Goal: Obtain resource: Obtain resource

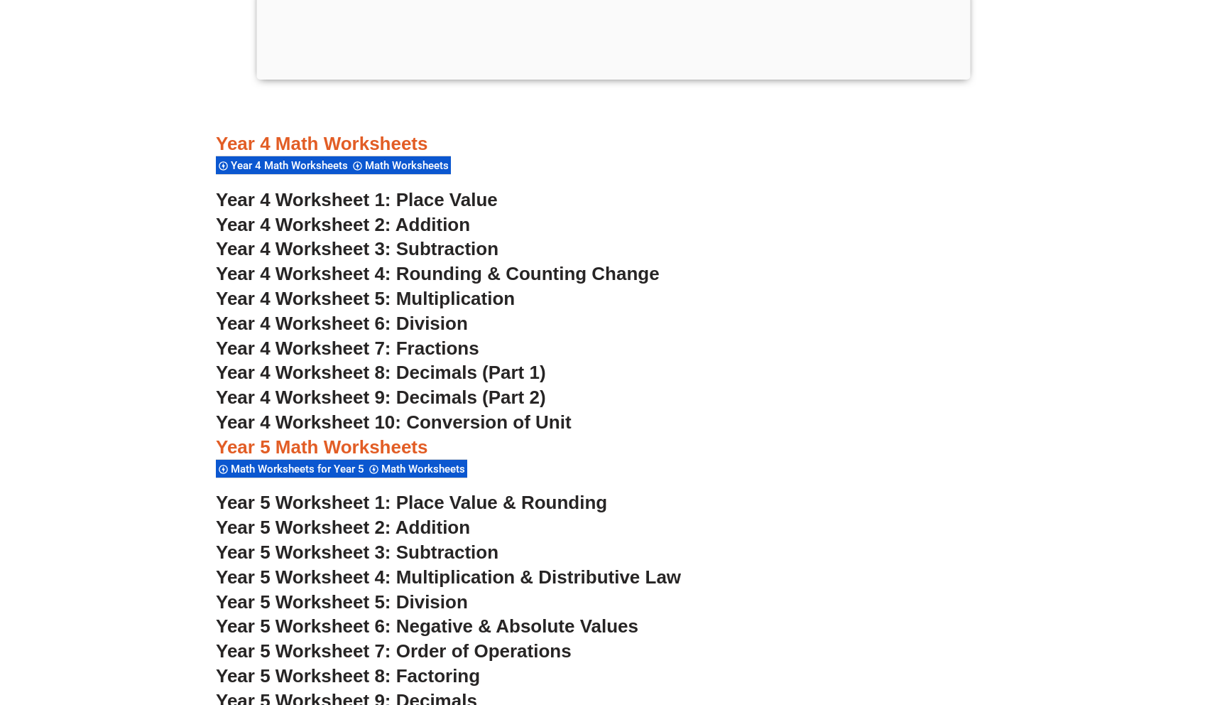
scroll to position [2750, 0]
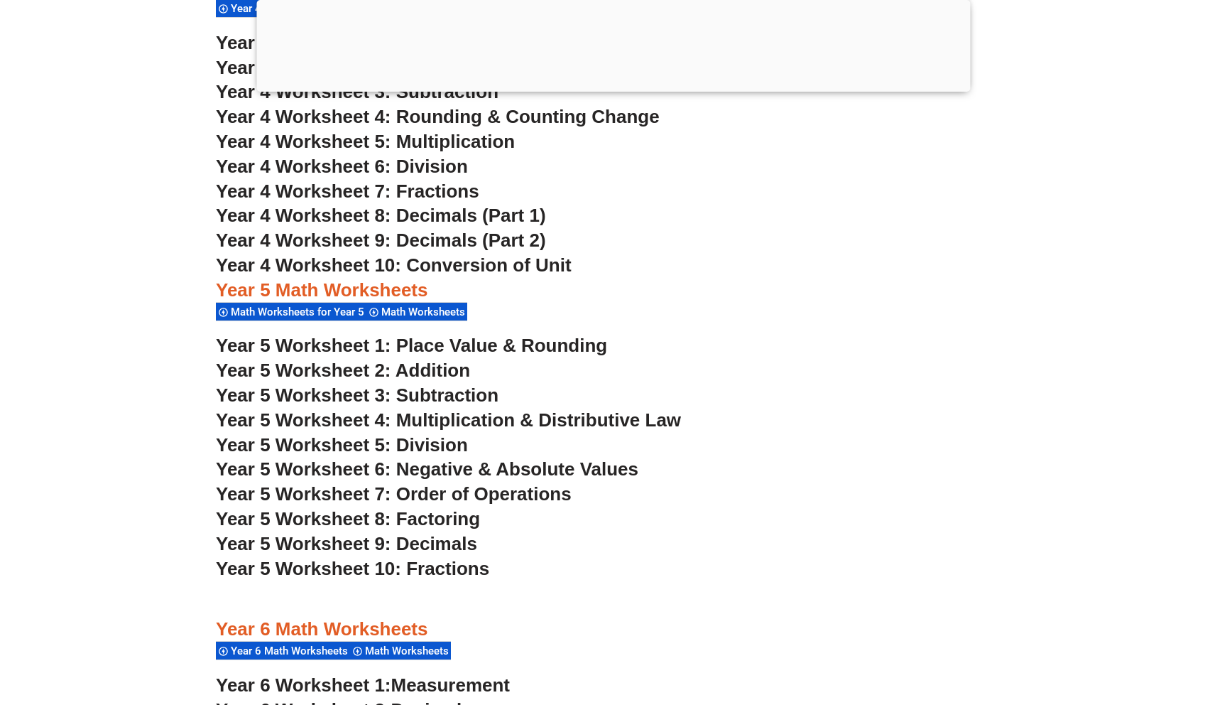
click at [413, 343] on span "Year 5 Worksheet 1: Place Value & Rounding" at bounding box center [411, 344] width 391 height 21
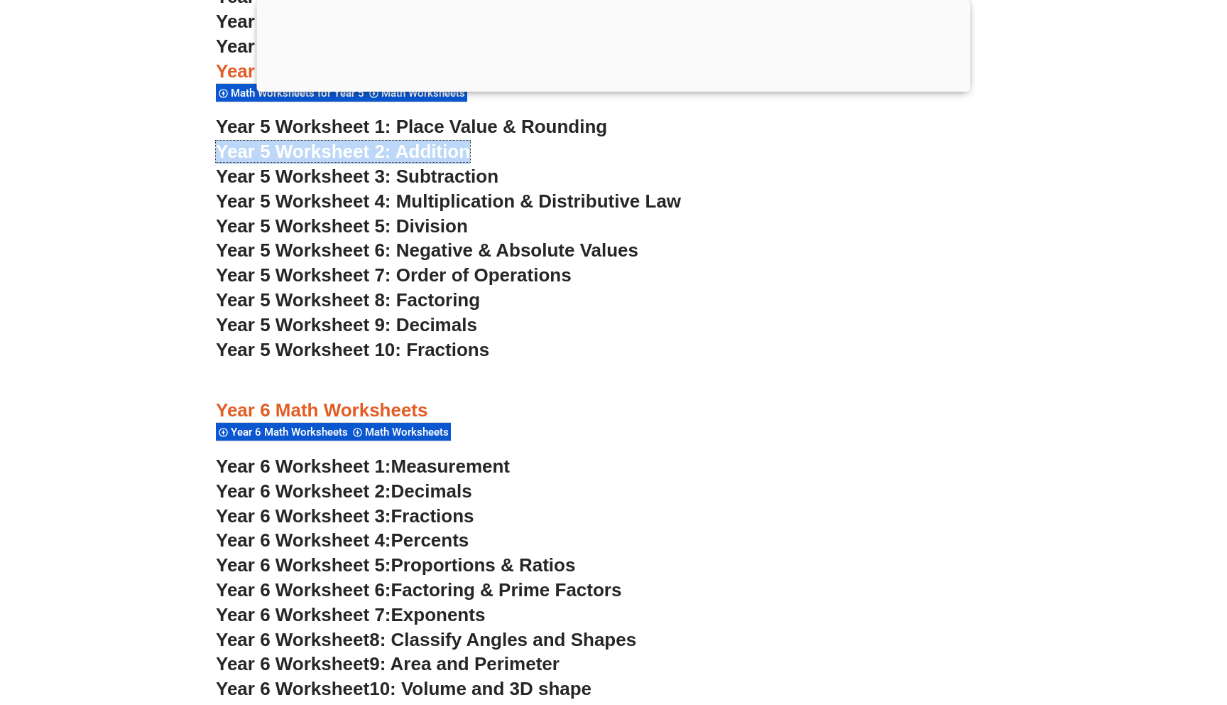
scroll to position [3006, 0]
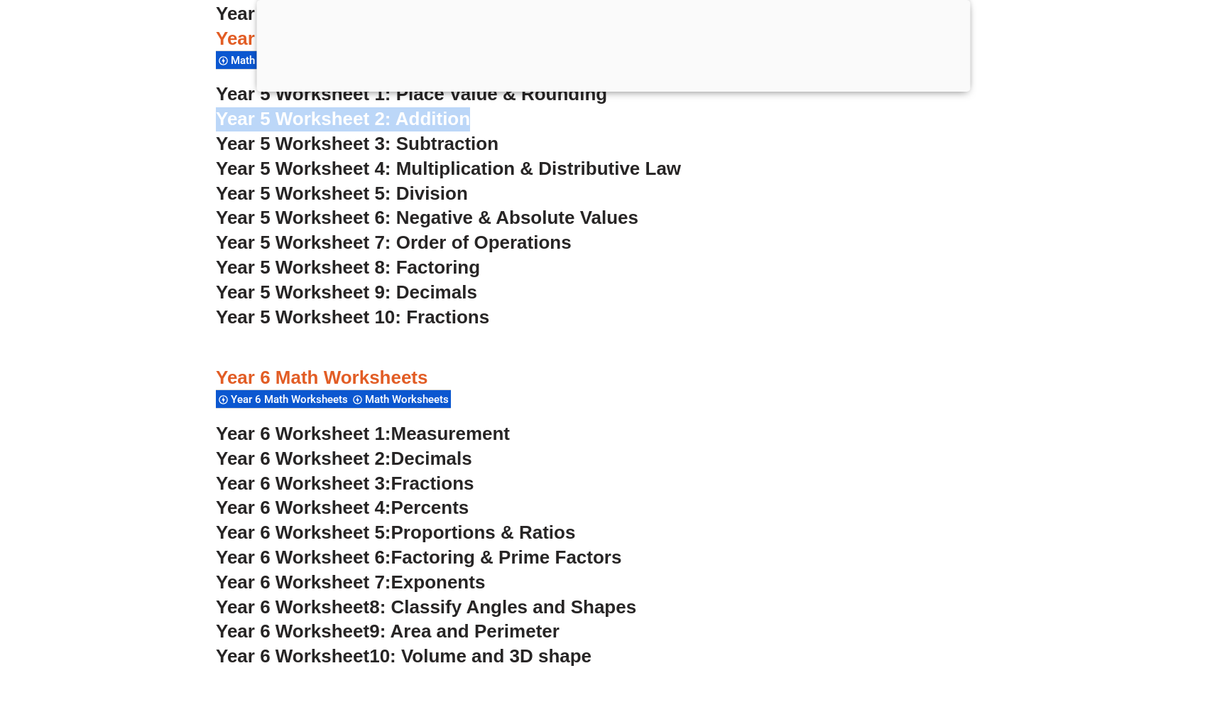
click at [524, 605] on span "8: Classify Angles and Shapes" at bounding box center [502, 606] width 267 height 21
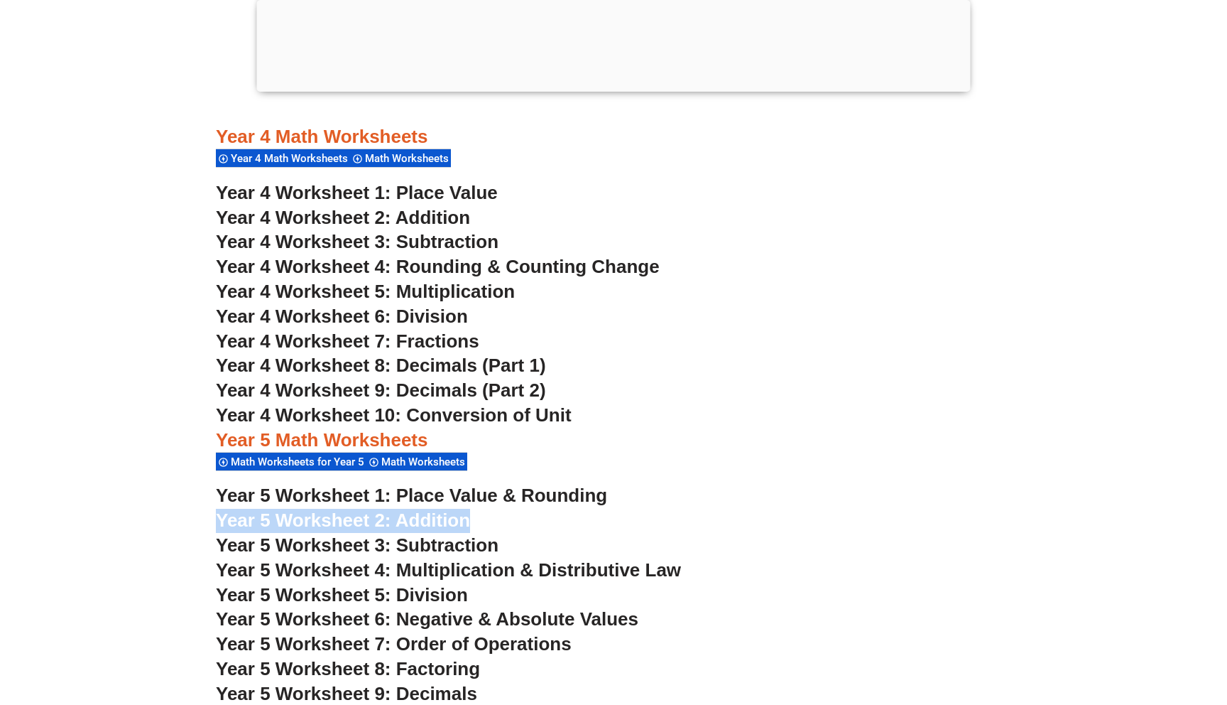
scroll to position [2702, 0]
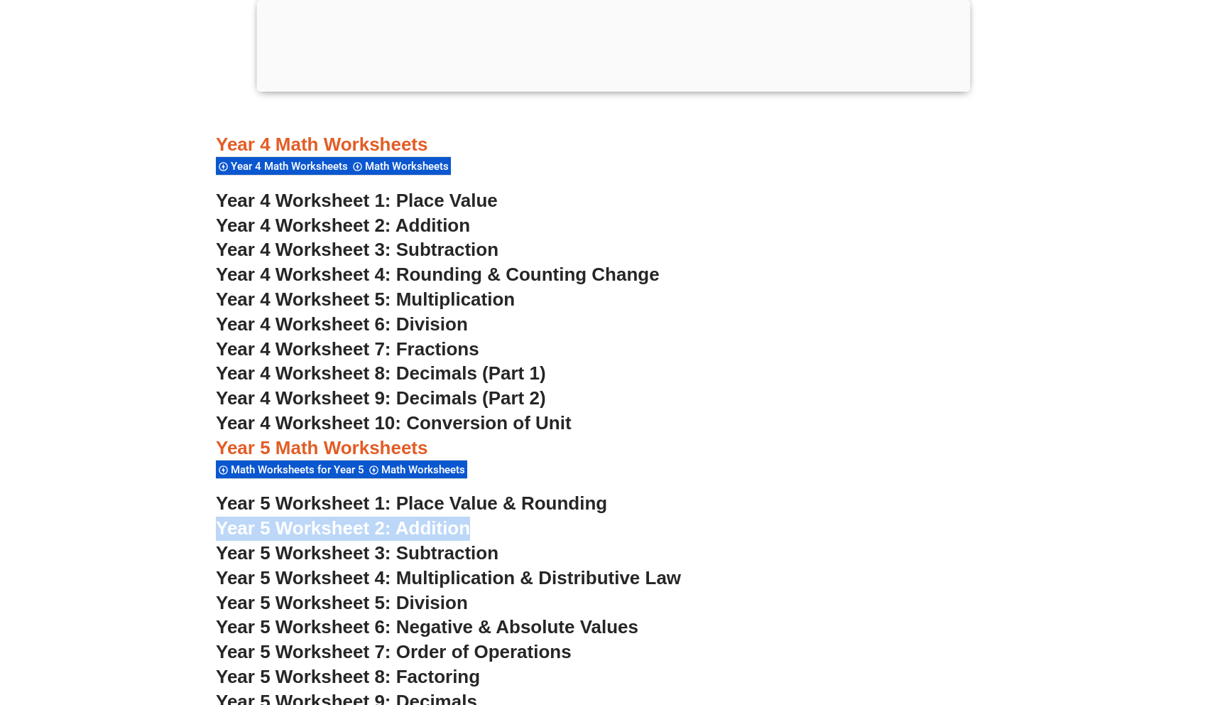
click at [433, 224] on span "Year 4 Worksheet 2: Addition" at bounding box center [343, 224] width 254 height 21
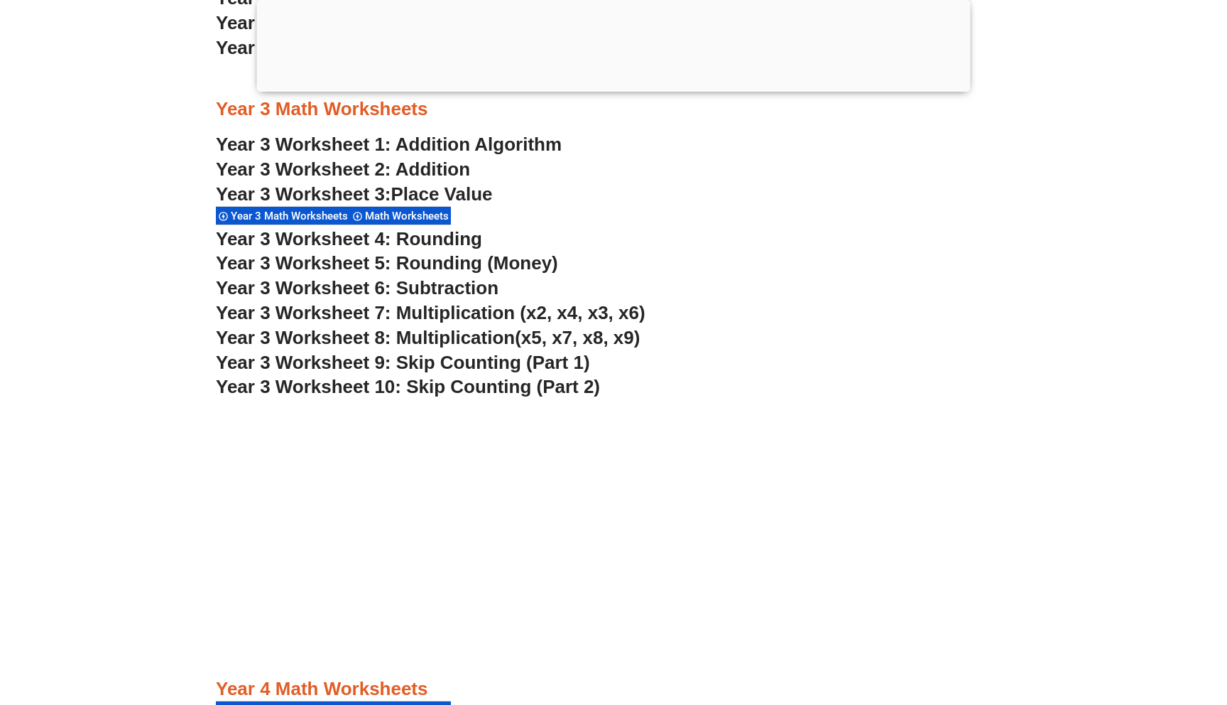
scroll to position [2148, 0]
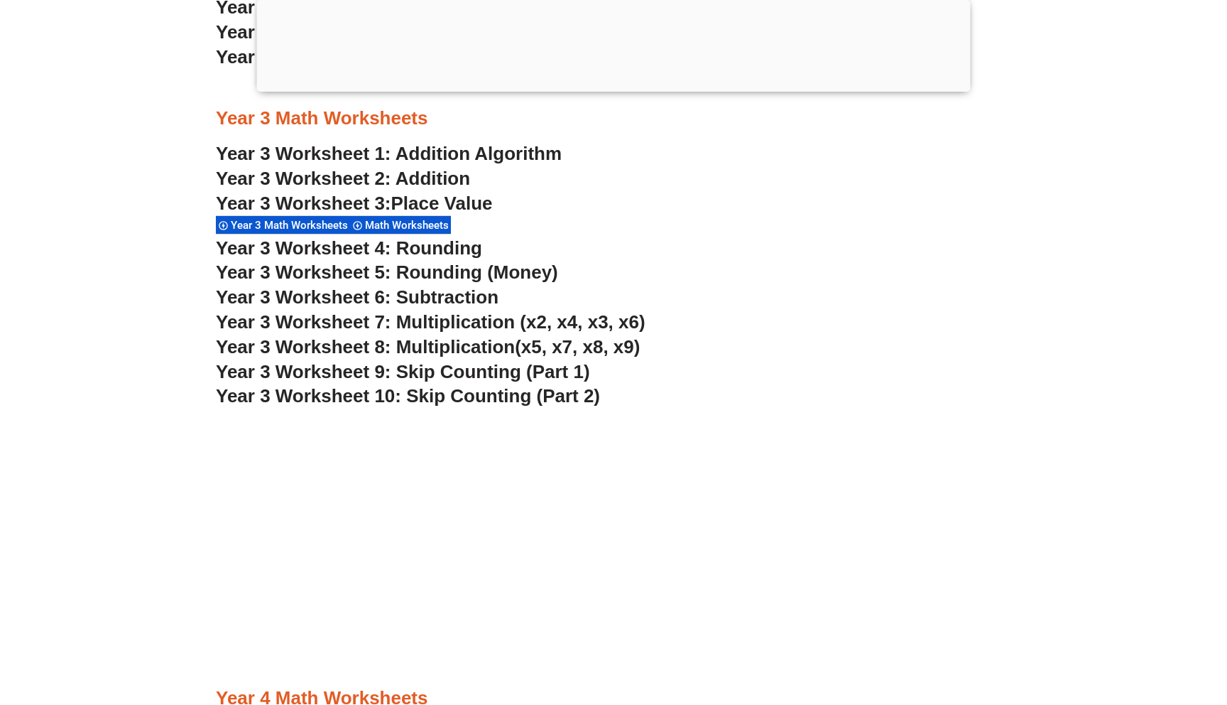
click at [396, 177] on link "Year 3 Worksheet 2: Addition" at bounding box center [343, 178] width 254 height 21
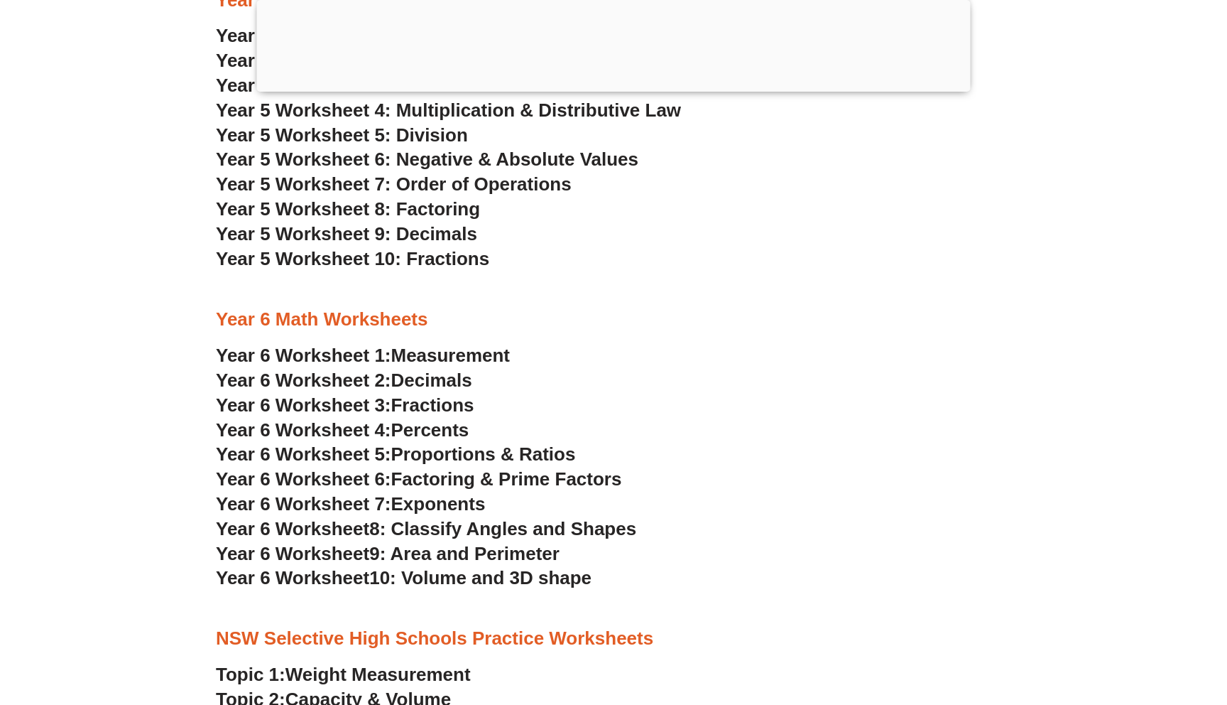
scroll to position [3175, 0]
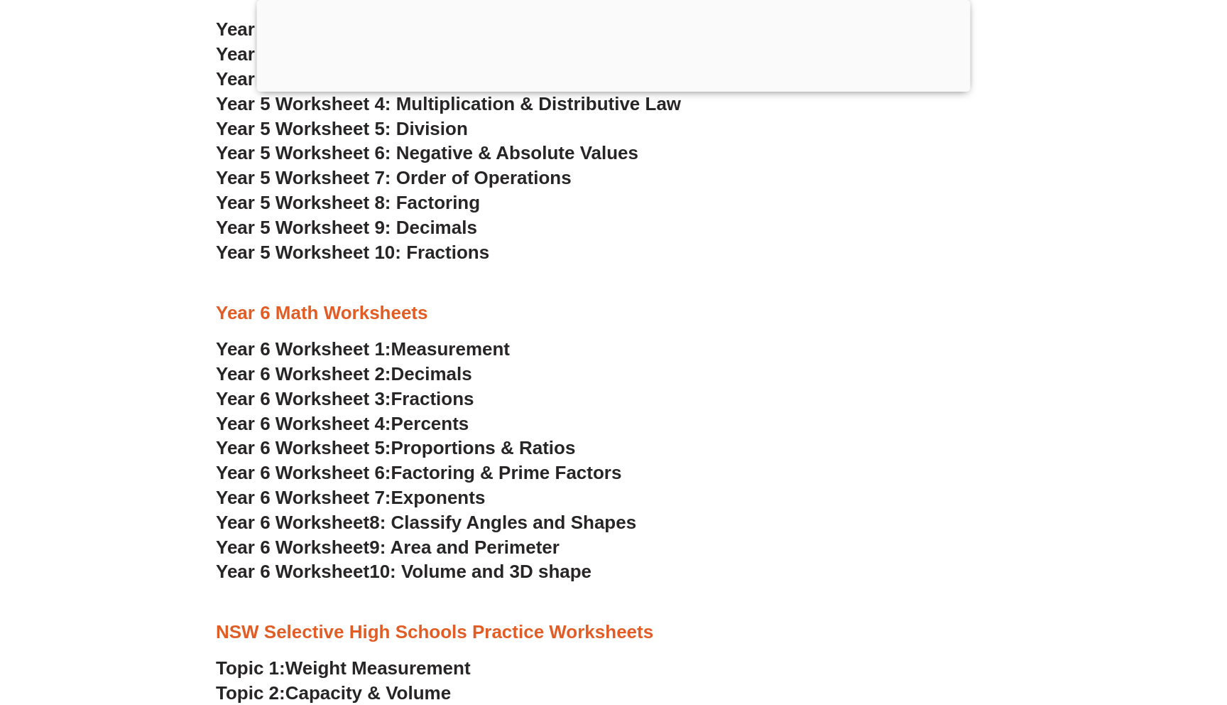
click at [455, 551] on span "9: Area and Perimeter" at bounding box center [464, 546] width 190 height 21
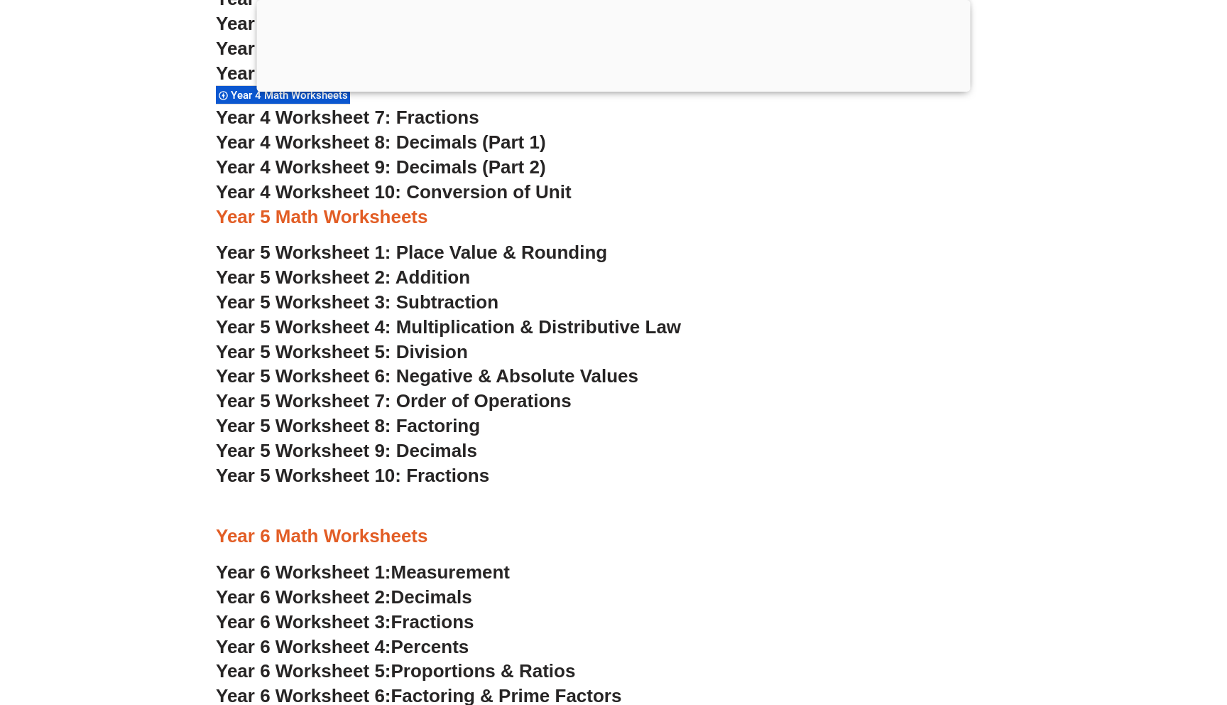
scroll to position [2930, 0]
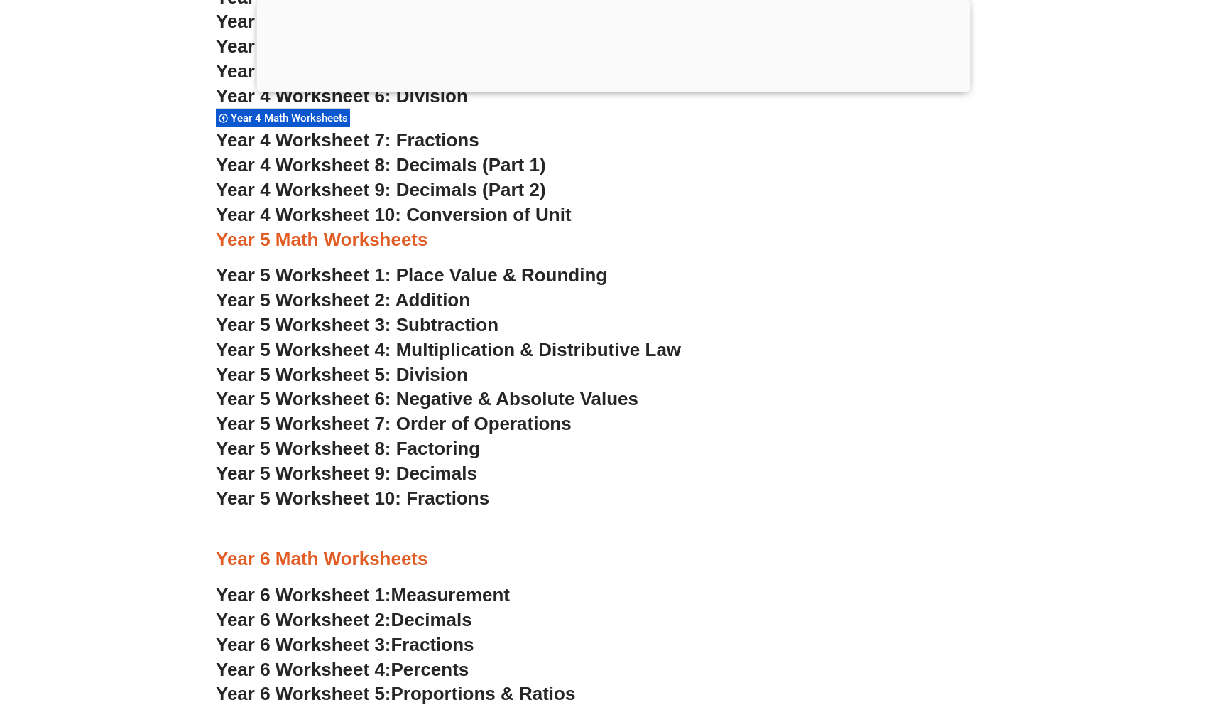
click at [438, 371] on span "Year 5 Worksheet 5: Division" at bounding box center [342, 374] width 252 height 21
